Goal: Task Accomplishment & Management: Manage account settings

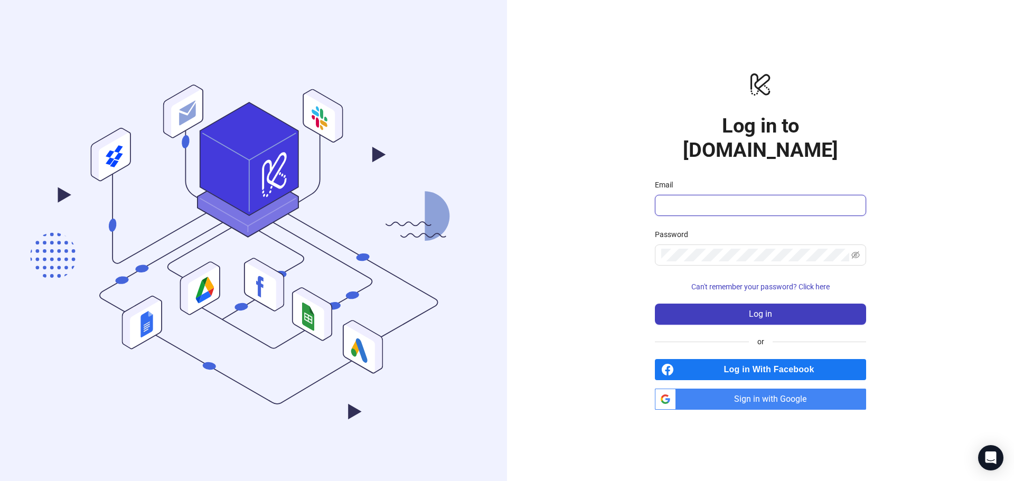
click at [787, 199] on input "Email" at bounding box center [759, 205] width 196 height 13
type input "**********"
click at [709, 304] on button "Log in" at bounding box center [760, 314] width 211 height 21
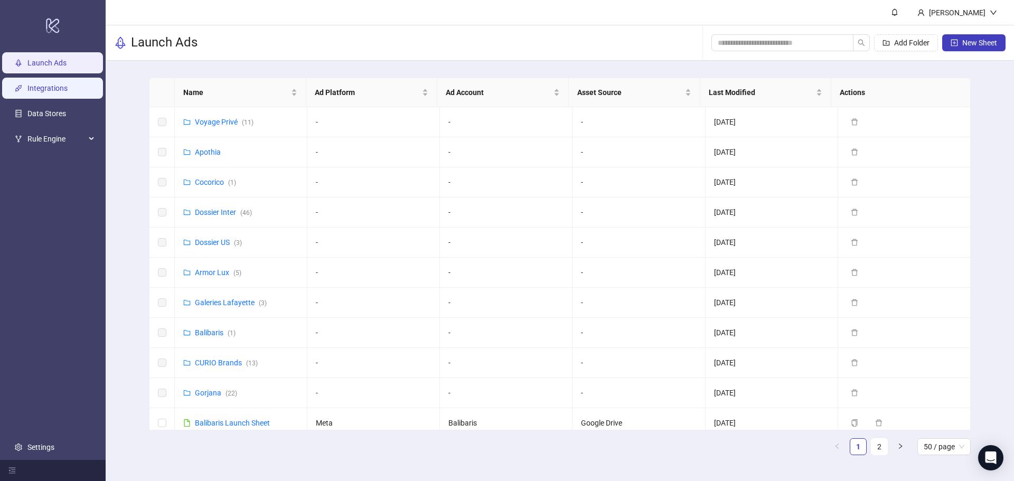
click at [50, 84] on link "Integrations" at bounding box center [47, 88] width 40 height 8
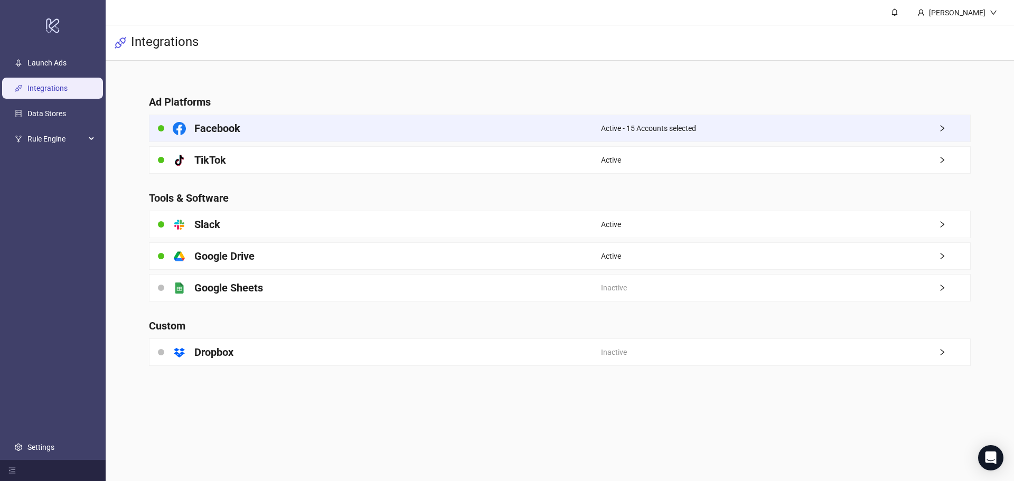
click at [506, 126] on div "Facebook" at bounding box center [374, 128] width 451 height 26
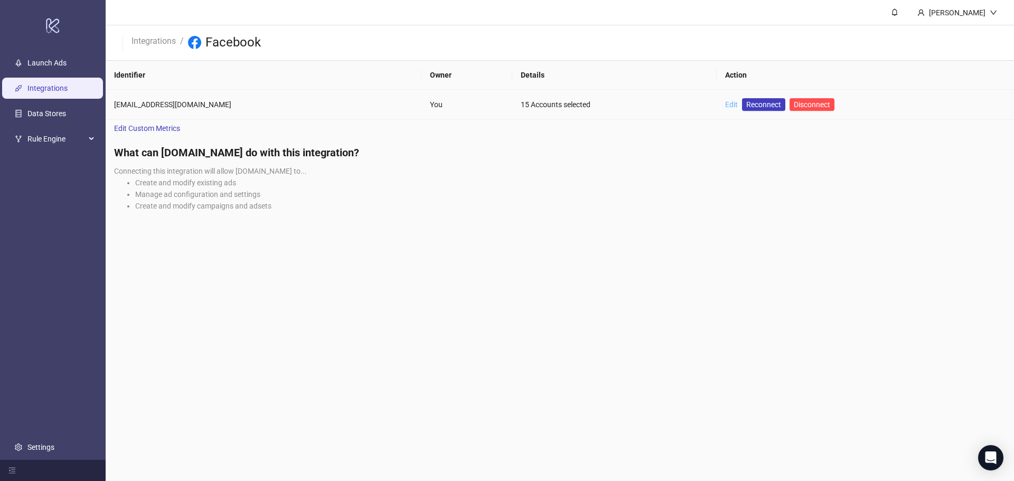
click at [725, 107] on link "Edit" at bounding box center [731, 104] width 13 height 8
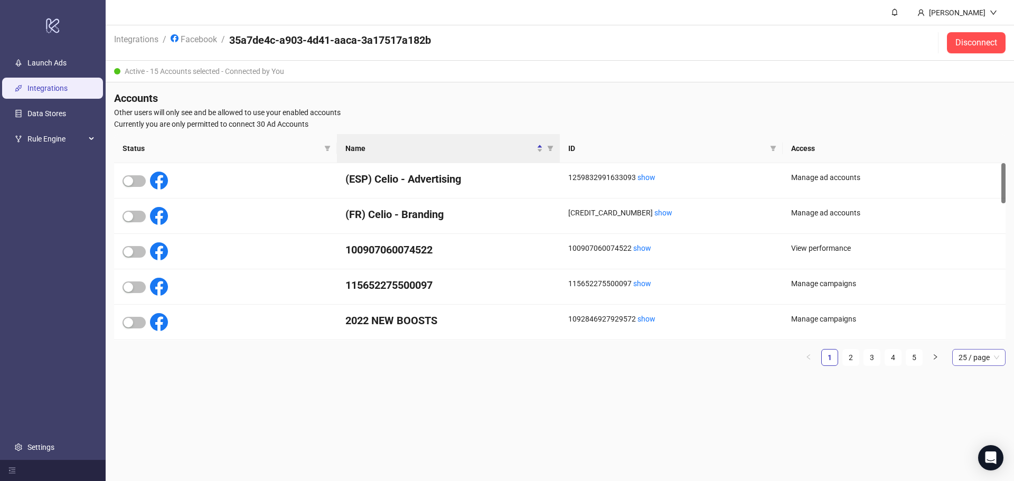
click at [978, 362] on span "25 / page" at bounding box center [978, 358] width 41 height 16
click at [964, 443] on div "100 / page" at bounding box center [978, 446] width 36 height 12
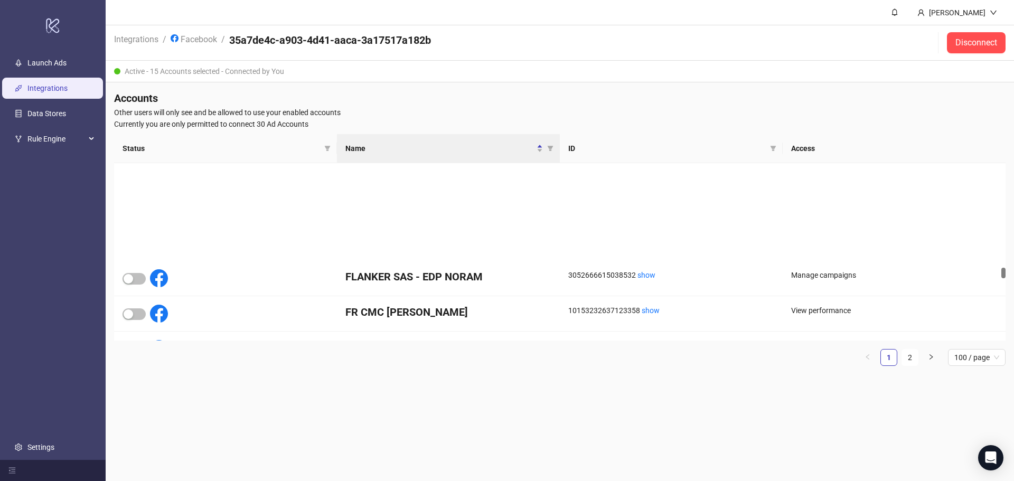
scroll to position [2006, 0]
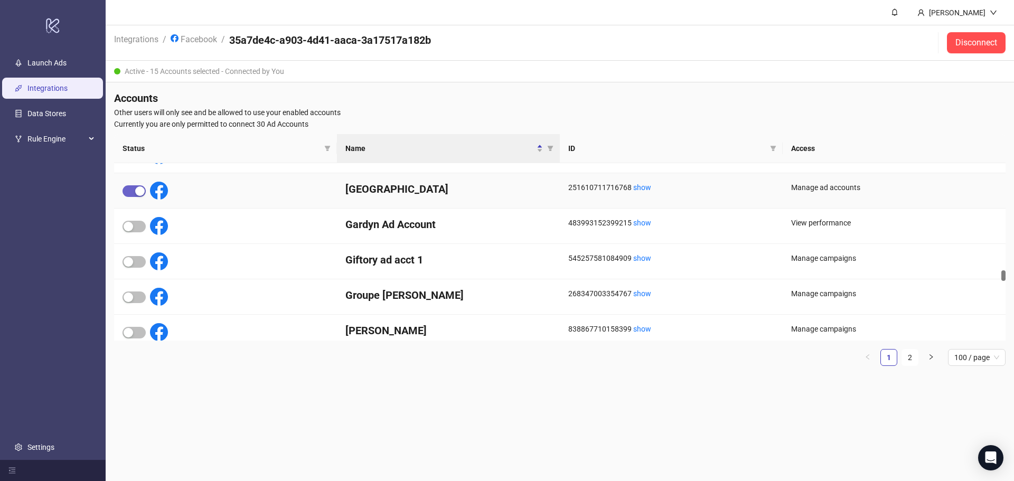
click at [140, 191] on div "button" at bounding box center [140, 191] width 10 height 10
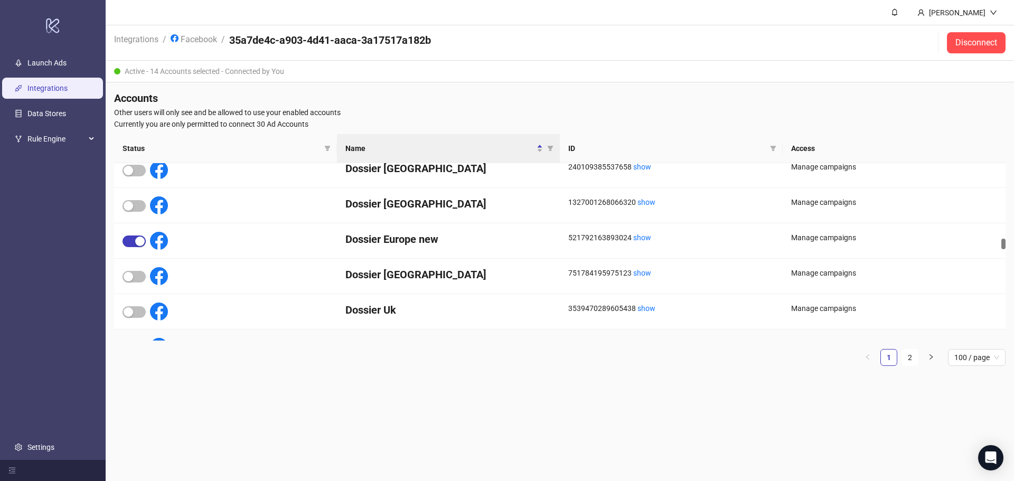
scroll to position [1426, 0]
click at [131, 205] on div "button" at bounding box center [129, 206] width 10 height 10
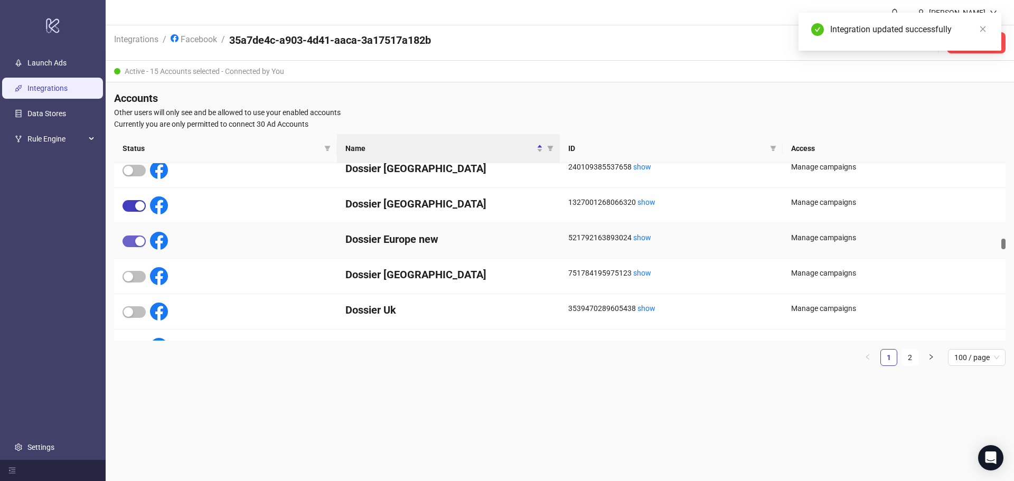
click at [137, 239] on div "button" at bounding box center [140, 242] width 10 height 10
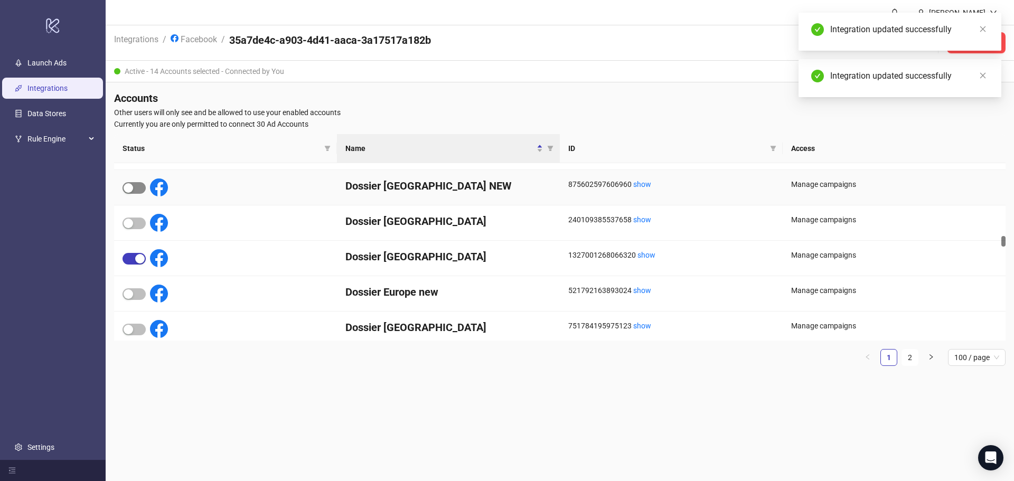
click at [142, 189] on span "button" at bounding box center [133, 188] width 23 height 12
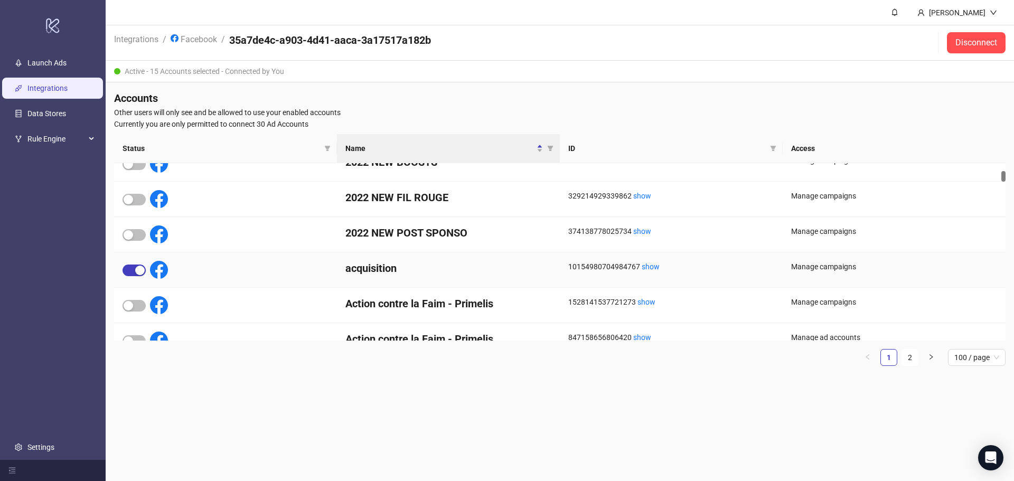
scroll to position [211, 0]
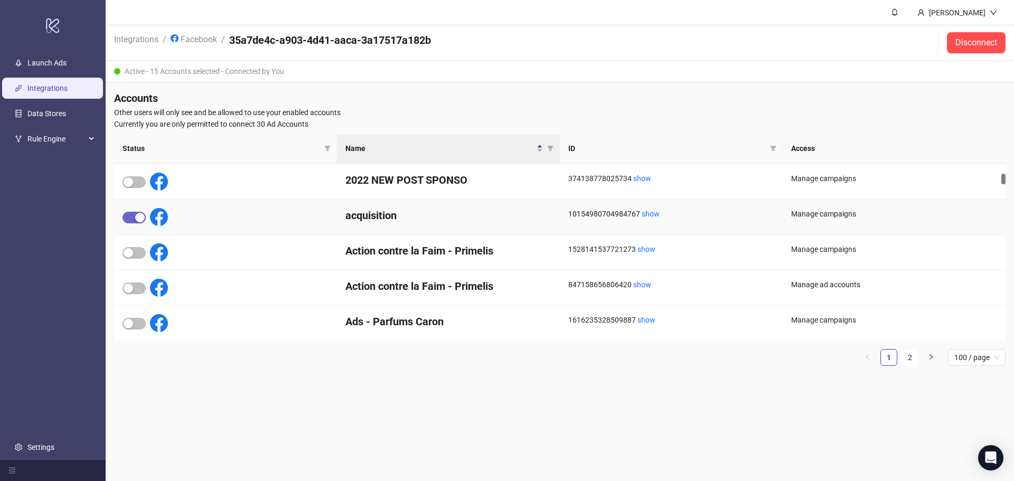
click at [135, 220] on span "button" at bounding box center [133, 218] width 23 height 12
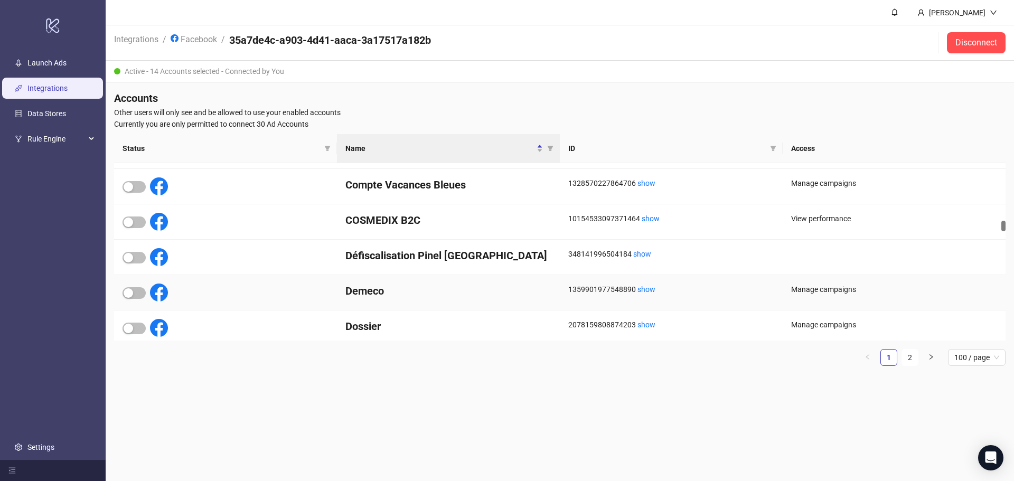
scroll to position [1214, 0]
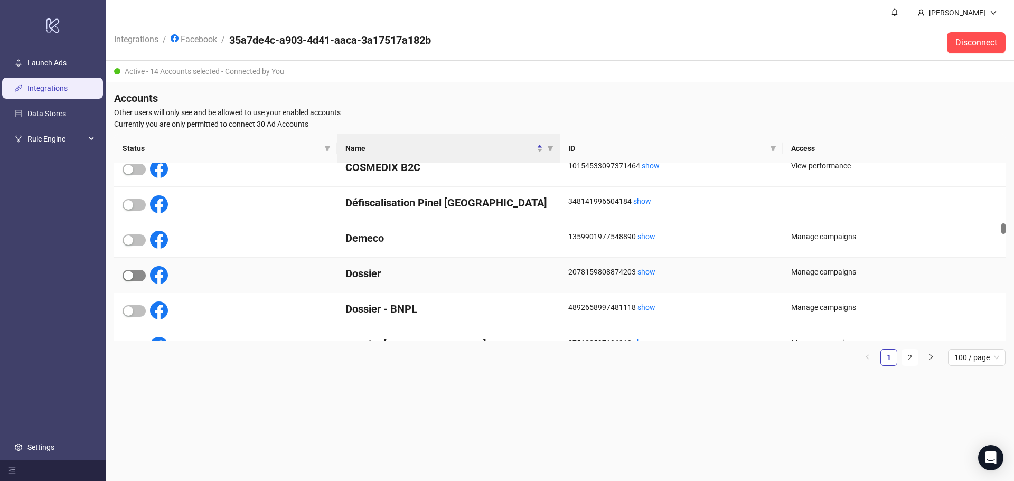
click at [136, 275] on span "button" at bounding box center [133, 276] width 23 height 12
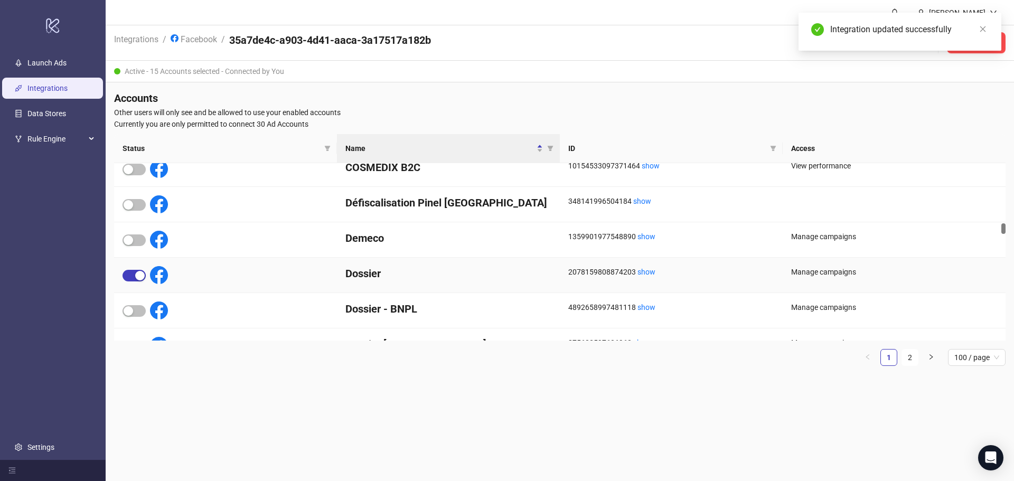
scroll to position [1267, 0]
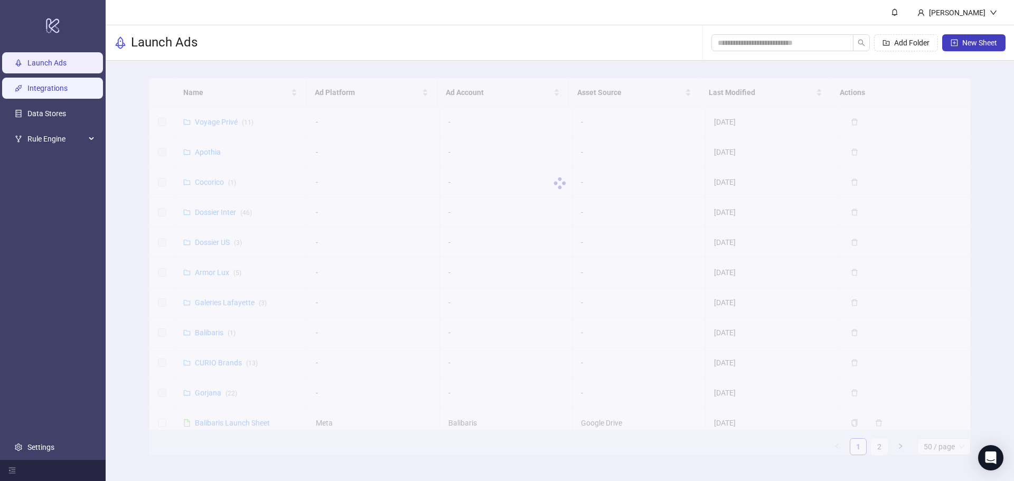
click at [61, 86] on link "Integrations" at bounding box center [47, 88] width 40 height 8
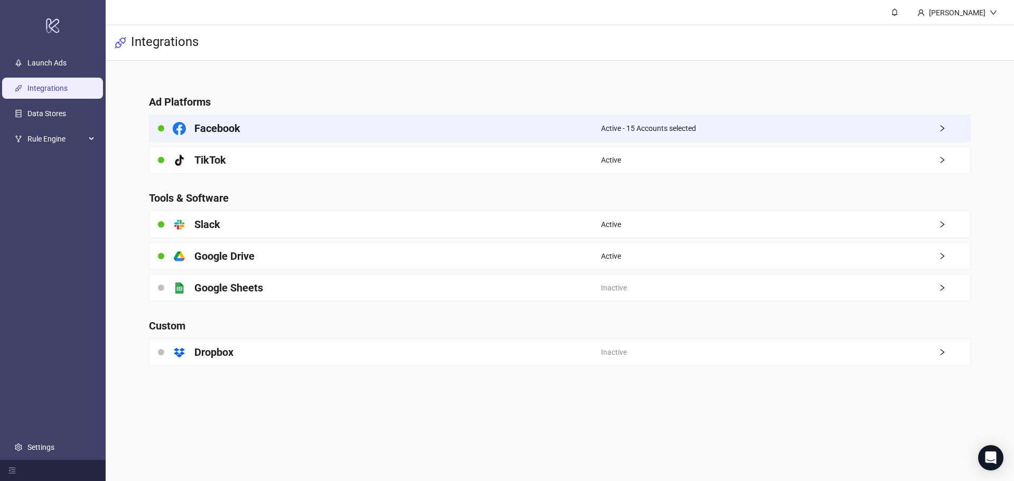
click at [603, 127] on span "Active - 15 Accounts selected" at bounding box center [648, 128] width 95 height 12
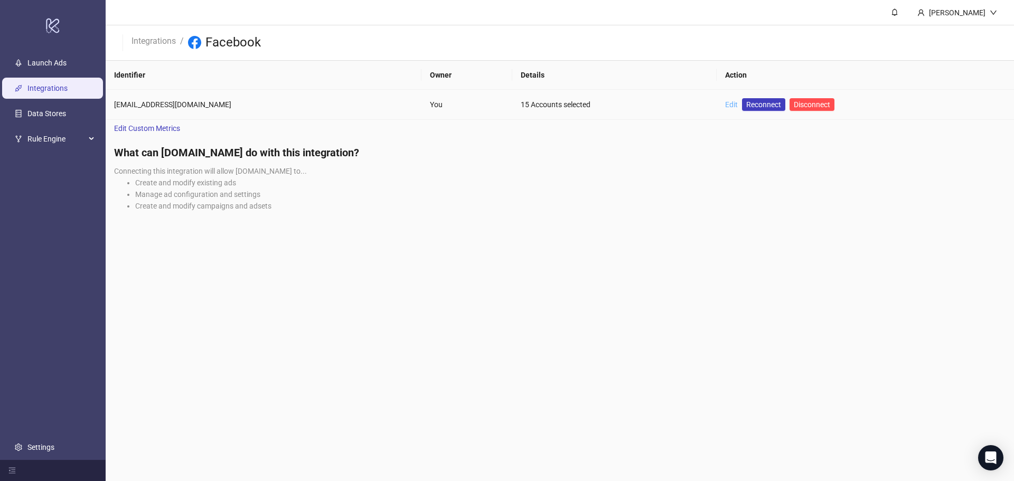
click at [725, 105] on link "Edit" at bounding box center [731, 104] width 13 height 8
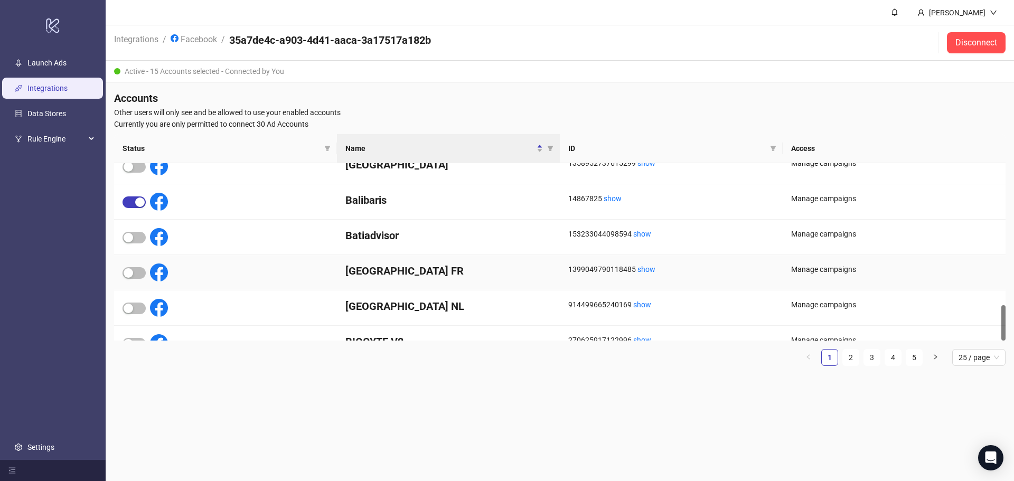
scroll to position [707, 0]
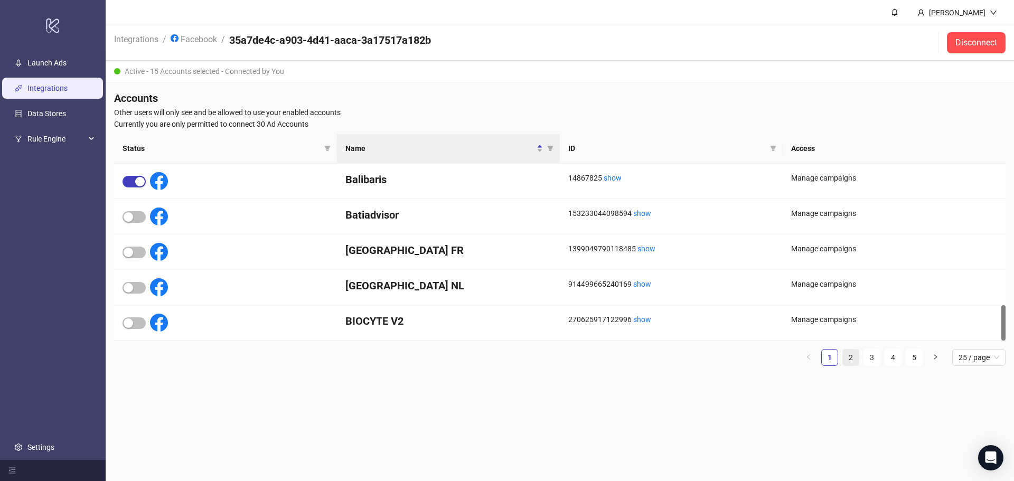
click at [843, 361] on link "2" at bounding box center [851, 358] width 16 height 16
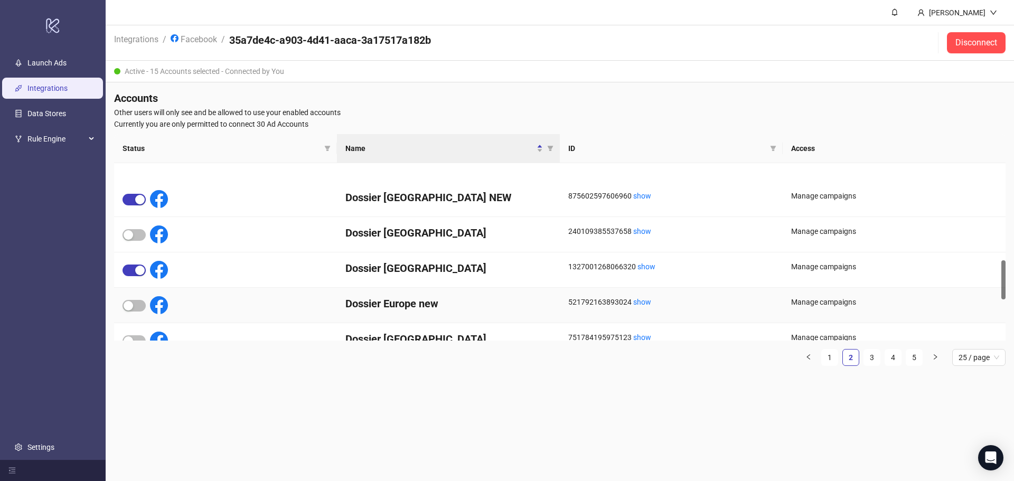
scroll to position [335, 0]
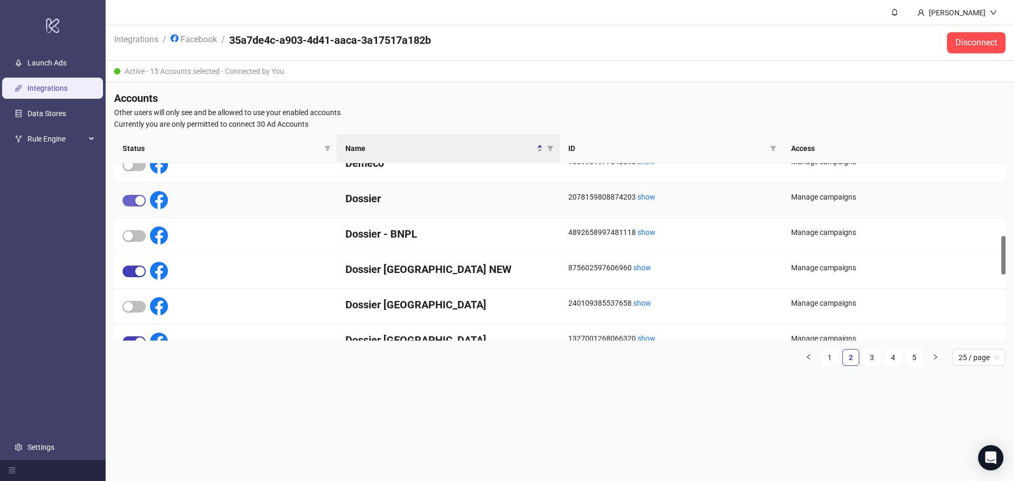
click at [132, 201] on span "button" at bounding box center [133, 201] width 23 height 12
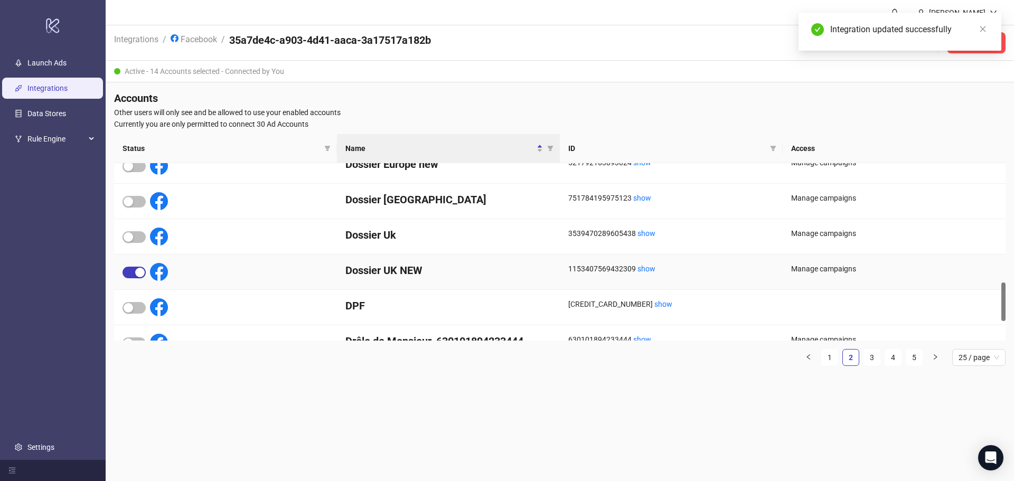
scroll to position [494, 0]
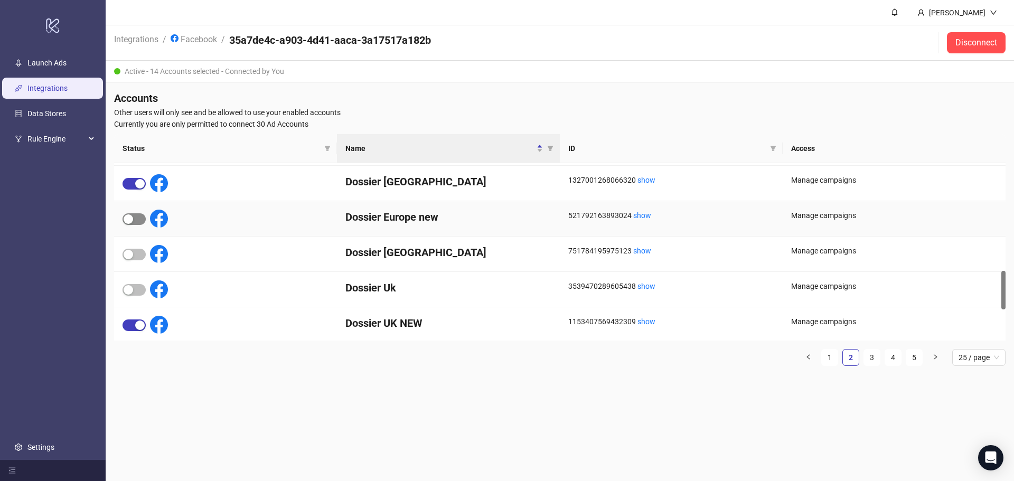
click at [134, 218] on span "button" at bounding box center [133, 219] width 23 height 12
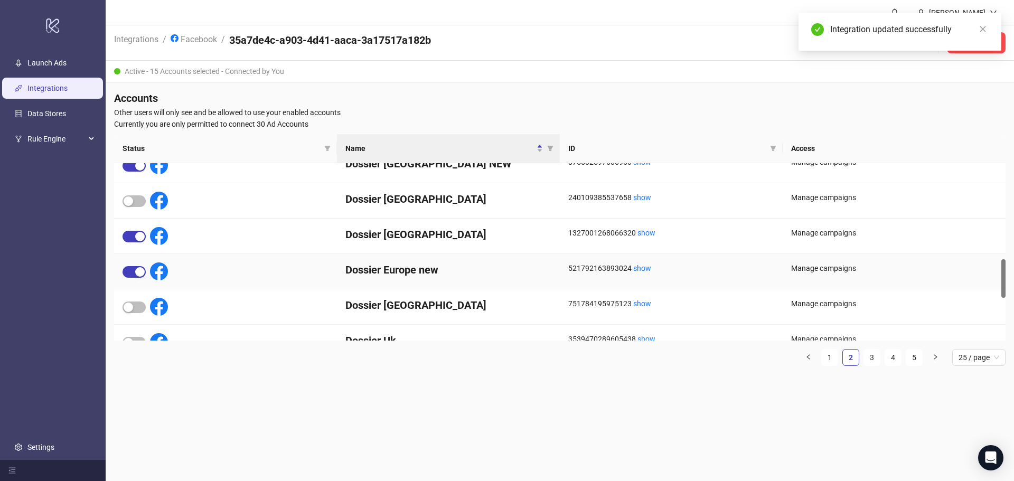
scroll to position [546, 0]
